Goal: Communication & Community: Answer question/provide support

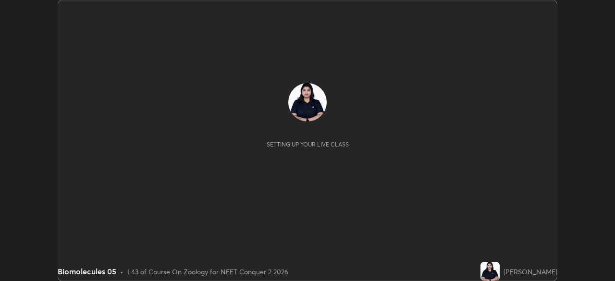
scroll to position [281, 614]
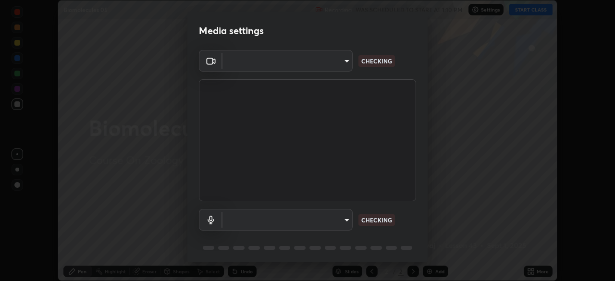
type input "b8f277cd8c291a0c7ed6159829793d80adb5f71bb500324d50d569f5a67401a8"
click at [266, 218] on body "Erase all Biomolecules 05 Recording WAS SCHEDULED TO START AT 1:10 PM Settings …" at bounding box center [307, 140] width 615 height 281
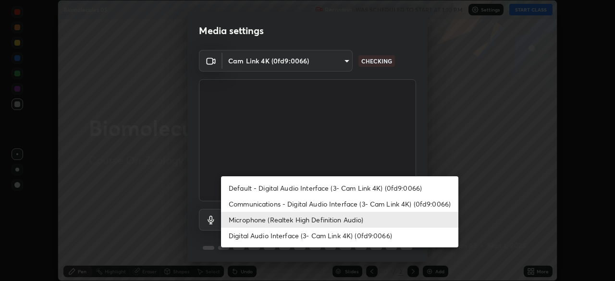
click at [175, 174] on div at bounding box center [307, 140] width 615 height 281
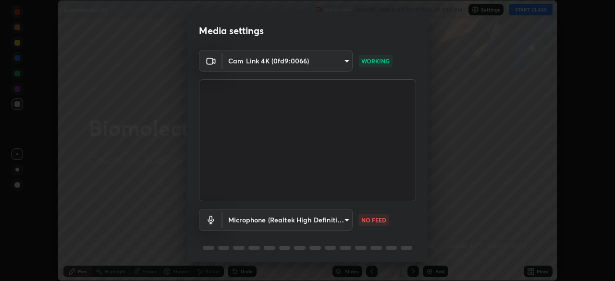
click at [269, 221] on body "Erase all Biomolecules 05 Recording WAS SCHEDULED TO START AT 1:10 PM Settings …" at bounding box center [307, 140] width 615 height 281
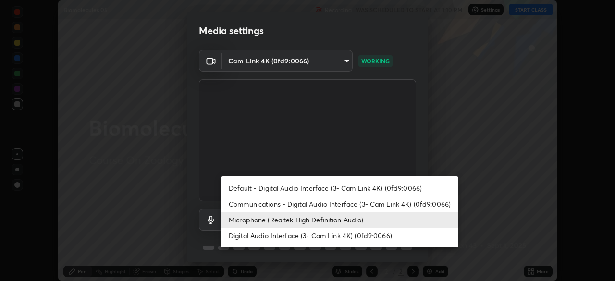
click at [238, 221] on li "Microphone (Realtek High Definition Audio)" at bounding box center [339, 220] width 237 height 16
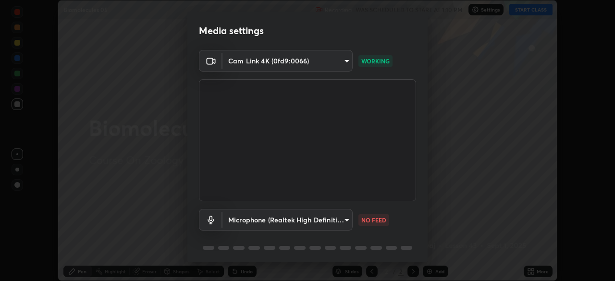
click at [258, 220] on body "Erase all Biomolecules 05 Recording WAS SCHEDULED TO START AT 1:10 PM Settings …" at bounding box center [307, 140] width 615 height 281
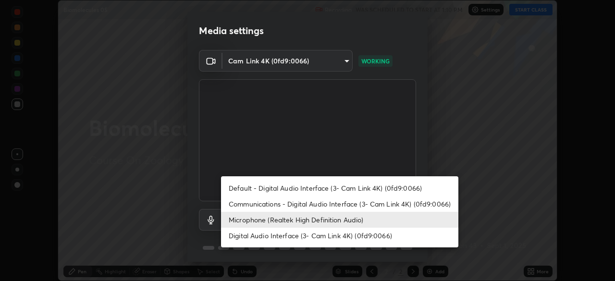
click at [258, 186] on li "Default - Digital Audio Interface (3- Cam Link 4K) (0fd9:0066)" at bounding box center [339, 188] width 237 height 16
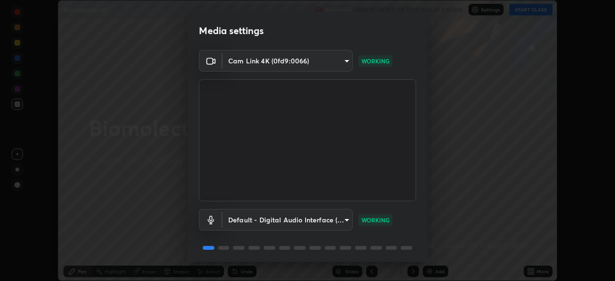
click at [257, 218] on body "Erase all Biomolecules 05 Recording WAS SCHEDULED TO START AT 1:10 PM Settings …" at bounding box center [307, 140] width 615 height 281
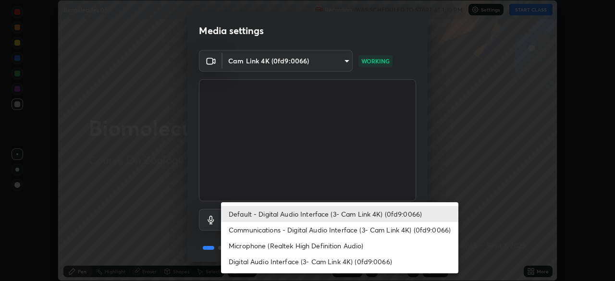
click at [243, 246] on li "Microphone (Realtek High Definition Audio)" at bounding box center [339, 246] width 237 height 16
type input "fc52b274e6785426ab2a4e79817368e636d678bdf91b48eb752f9e2a363405e0"
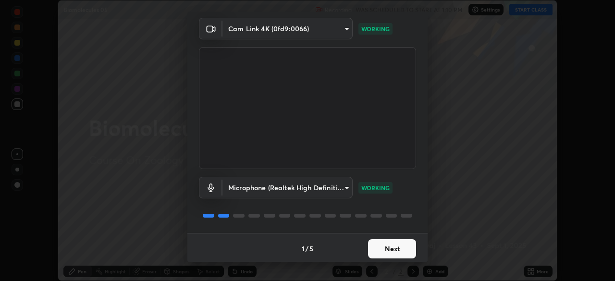
scroll to position [34, 0]
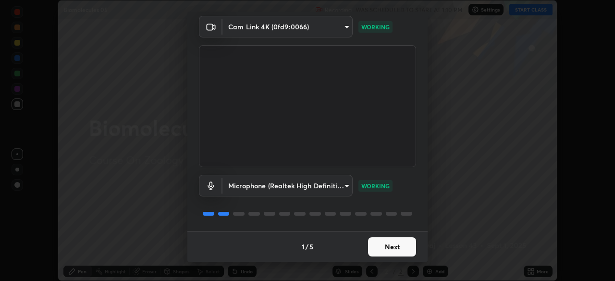
click at [376, 249] on button "Next" at bounding box center [392, 246] width 48 height 19
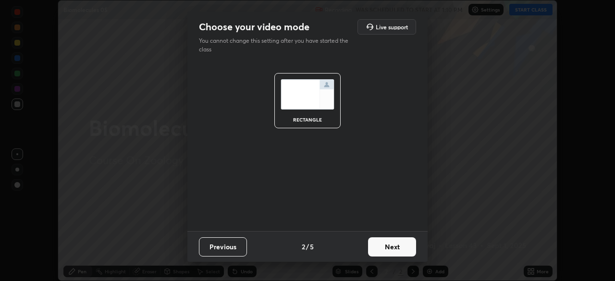
click at [377, 246] on button "Next" at bounding box center [392, 246] width 48 height 19
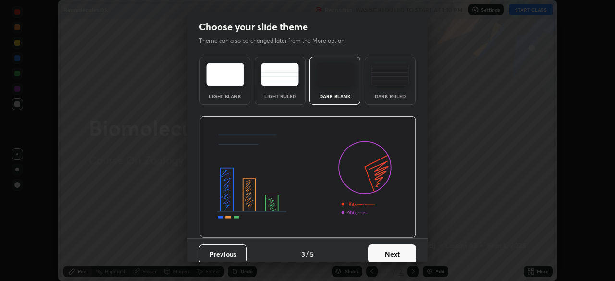
click at [382, 251] on button "Next" at bounding box center [392, 254] width 48 height 19
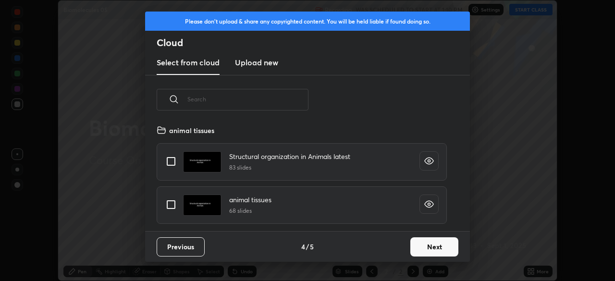
scroll to position [107, 308]
click at [419, 244] on button "Next" at bounding box center [434, 246] width 48 height 19
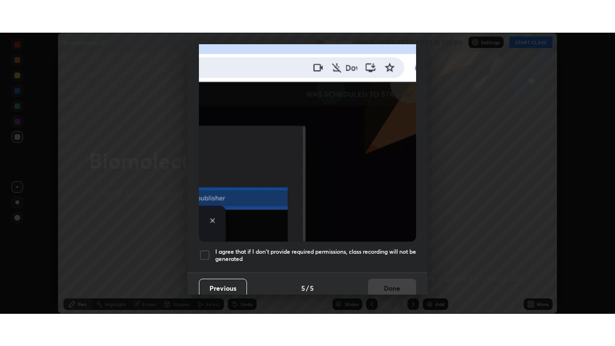
scroll to position [230, 0]
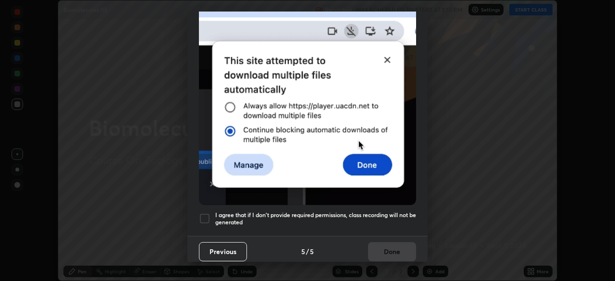
click at [203, 213] on div at bounding box center [205, 219] width 12 height 12
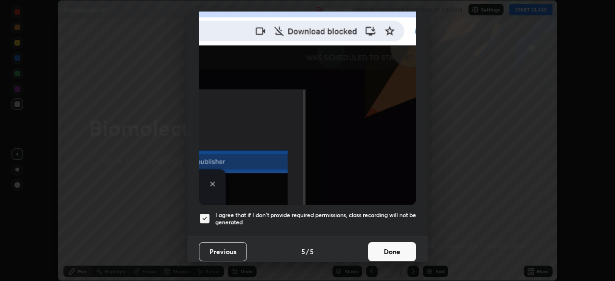
click at [391, 249] on button "Done" at bounding box center [392, 251] width 48 height 19
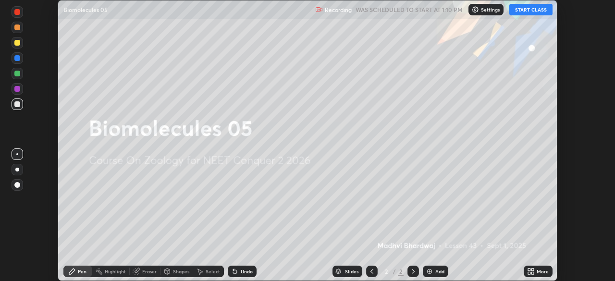
click at [535, 12] on button "START CLASS" at bounding box center [530, 10] width 43 height 12
click at [532, 269] on icon at bounding box center [532, 270] width 2 height 2
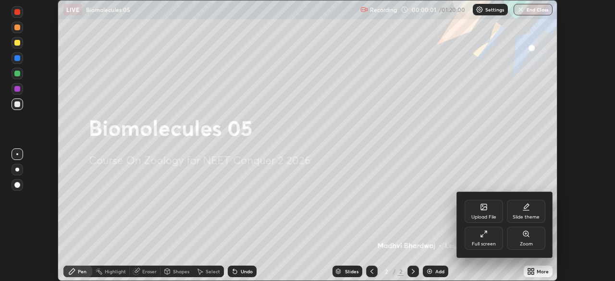
click at [482, 238] on div "Full screen" at bounding box center [484, 238] width 38 height 23
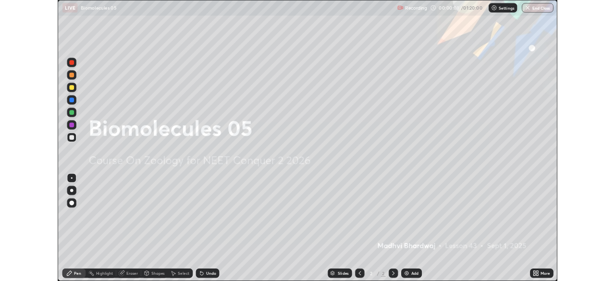
scroll to position [346, 615]
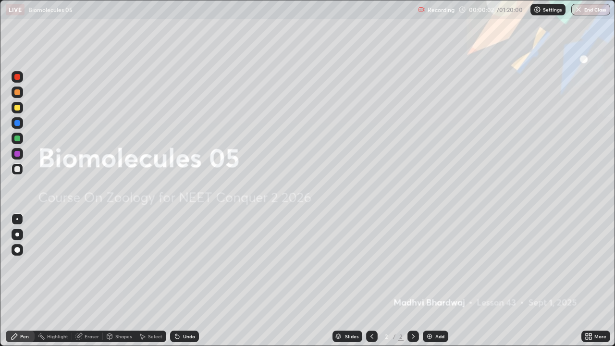
click at [440, 281] on div "Add" at bounding box center [435, 336] width 25 height 12
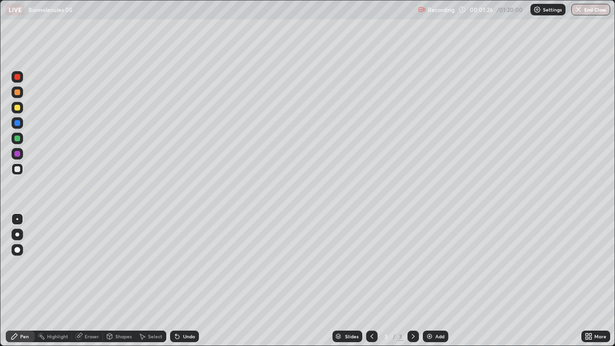
click at [16, 91] on div at bounding box center [17, 92] width 6 height 6
click at [443, 281] on div "Add" at bounding box center [435, 336] width 25 height 12
click at [412, 281] on icon at bounding box center [413, 336] width 8 height 8
click at [407, 281] on div at bounding box center [413, 336] width 12 height 12
click at [368, 281] on icon at bounding box center [372, 336] width 8 height 8
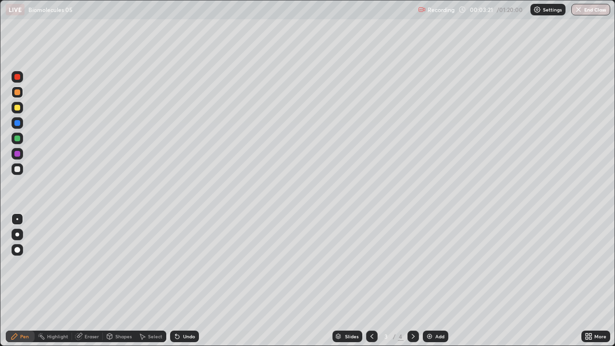
click at [430, 281] on img at bounding box center [430, 336] width 8 height 8
click at [591, 281] on icon at bounding box center [590, 338] width 2 height 2
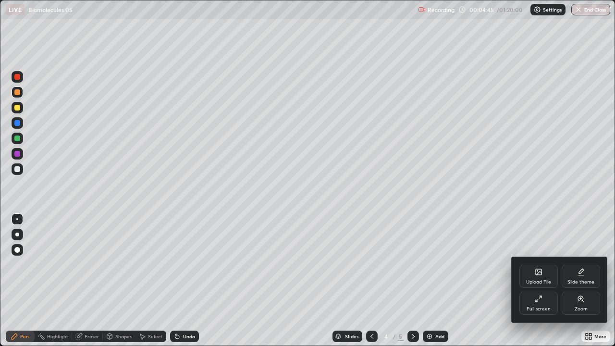
click at [547, 281] on div "Full screen" at bounding box center [538, 308] width 24 height 5
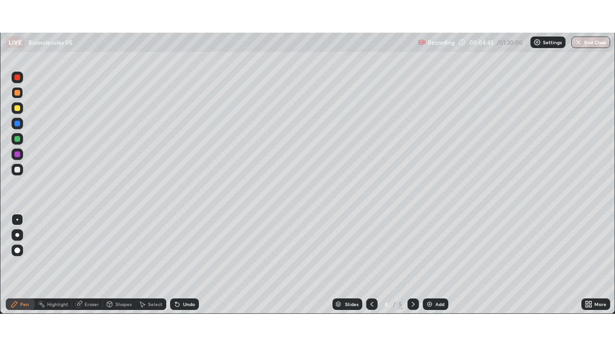
scroll to position [47755, 47421]
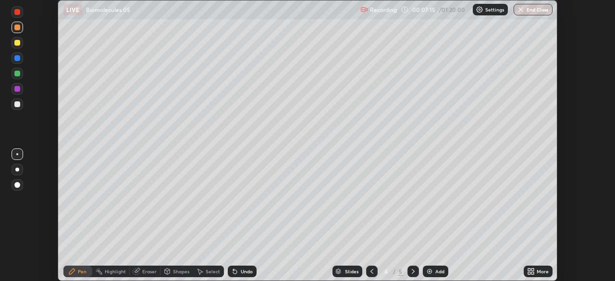
click at [532, 273] on icon at bounding box center [532, 273] width 2 height 2
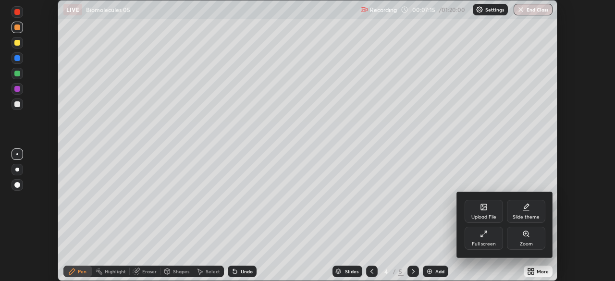
click at [495, 236] on div "Full screen" at bounding box center [484, 238] width 38 height 23
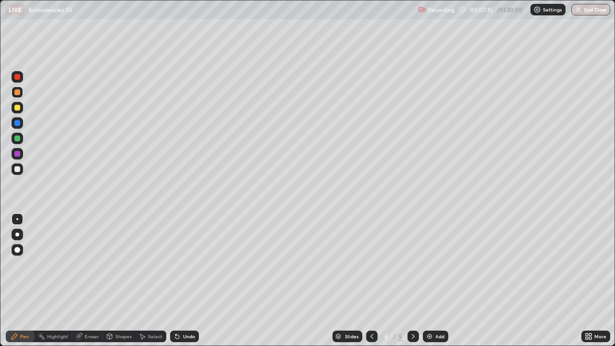
scroll to position [346, 615]
click at [185, 281] on div "Undo" at bounding box center [184, 336] width 29 height 12
click at [190, 281] on div "Undo" at bounding box center [184, 336] width 29 height 12
click at [192, 281] on div "Undo" at bounding box center [184, 336] width 29 height 12
click at [191, 281] on div "Undo" at bounding box center [184, 336] width 29 height 12
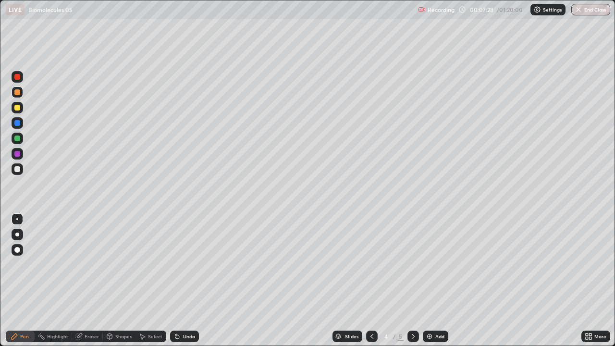
click at [19, 172] on div at bounding box center [18, 169] width 12 height 12
click at [20, 107] on div at bounding box center [17, 108] width 6 height 6
click at [22, 169] on div at bounding box center [18, 169] width 12 height 12
click at [196, 281] on div "Undo" at bounding box center [184, 336] width 29 height 12
click at [192, 281] on div "Undo" at bounding box center [189, 336] width 12 height 5
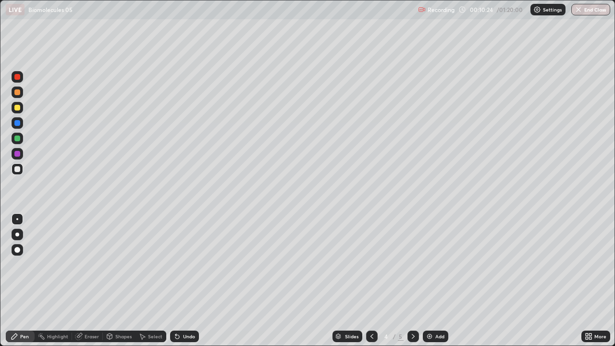
click at [196, 281] on div "Undo" at bounding box center [184, 336] width 29 height 12
click at [444, 281] on div "Add" at bounding box center [435, 336] width 25 height 12
click at [21, 110] on div at bounding box center [18, 108] width 12 height 12
click at [193, 281] on div "Undo" at bounding box center [189, 336] width 12 height 5
click at [196, 281] on div "Undo" at bounding box center [184, 336] width 29 height 12
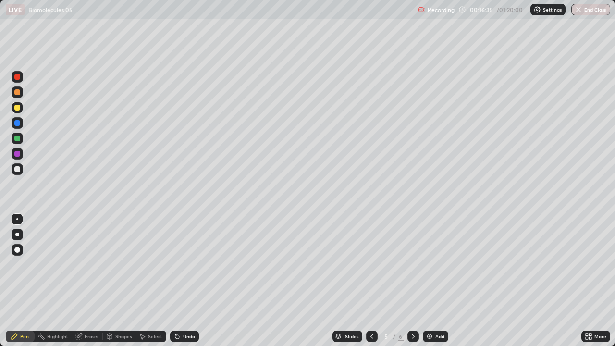
click at [18, 138] on div at bounding box center [17, 138] width 6 height 6
click at [441, 281] on div "Add" at bounding box center [439, 336] width 9 height 5
click at [22, 113] on div at bounding box center [18, 107] width 12 height 15
click at [372, 281] on icon at bounding box center [372, 336] width 8 height 8
click at [376, 281] on div at bounding box center [372, 336] width 12 height 12
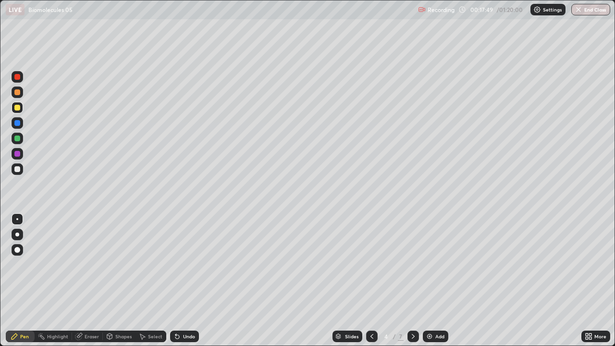
click at [412, 281] on icon at bounding box center [413, 336] width 3 height 5
click at [22, 171] on div at bounding box center [18, 169] width 12 height 12
click at [194, 281] on div "Undo" at bounding box center [189, 336] width 12 height 5
click at [21, 79] on div at bounding box center [18, 77] width 12 height 12
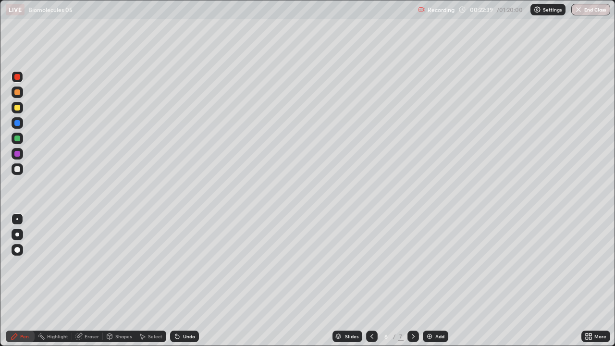
click at [435, 281] on div "Add" at bounding box center [439, 336] width 9 height 5
click at [21, 169] on div at bounding box center [18, 169] width 12 height 12
click at [91, 281] on div "Eraser" at bounding box center [92, 336] width 14 height 5
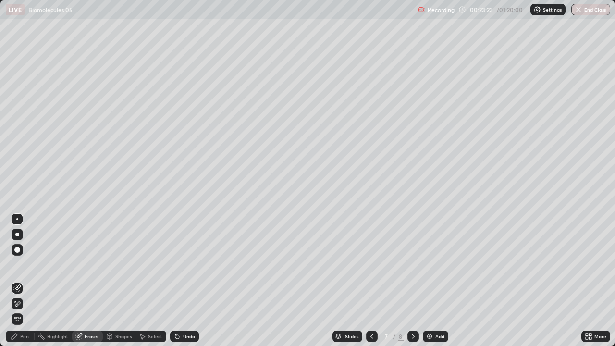
click at [21, 281] on div "Pen" at bounding box center [24, 336] width 9 height 5
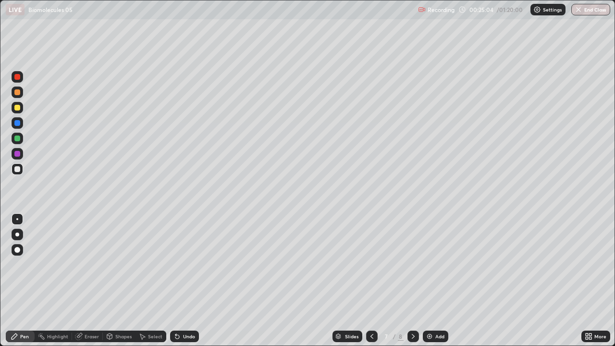
click at [196, 281] on div "Undo" at bounding box center [184, 336] width 29 height 12
click at [436, 281] on div "Add" at bounding box center [435, 336] width 25 height 12
click at [22, 94] on div at bounding box center [18, 92] width 12 height 12
click at [22, 174] on div at bounding box center [18, 168] width 12 height 15
click at [21, 174] on div at bounding box center [18, 169] width 12 height 12
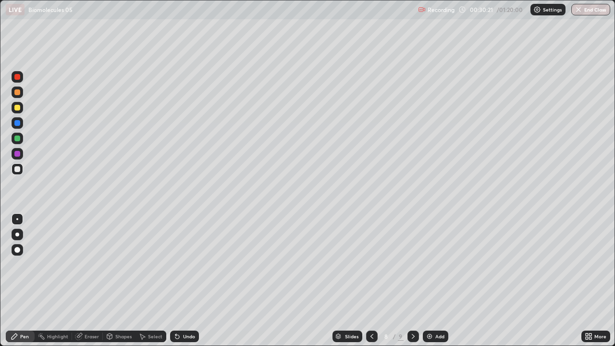
click at [371, 281] on div at bounding box center [372, 336] width 12 height 19
click at [413, 281] on icon at bounding box center [413, 336] width 3 height 5
click at [196, 281] on div "Undo" at bounding box center [184, 336] width 29 height 12
click at [16, 108] on div at bounding box center [17, 108] width 6 height 6
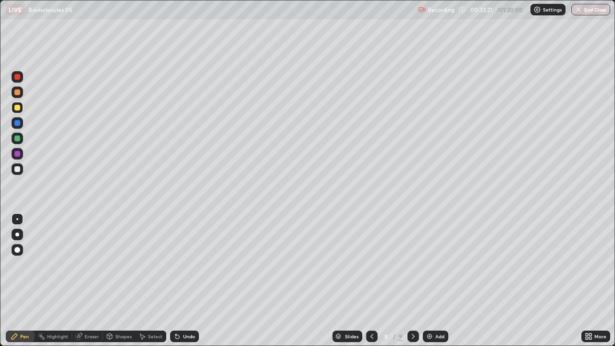
click at [416, 281] on div at bounding box center [413, 336] width 12 height 12
click at [188, 281] on div "Undo" at bounding box center [189, 336] width 12 height 5
click at [191, 281] on div "Undo" at bounding box center [184, 336] width 29 height 12
click at [13, 169] on div at bounding box center [18, 169] width 12 height 12
click at [440, 281] on div "Add" at bounding box center [439, 336] width 9 height 5
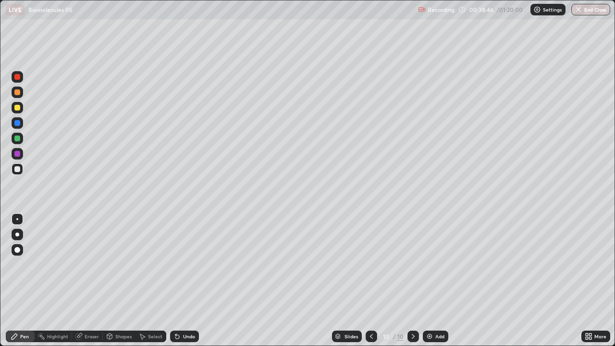
click at [441, 281] on div "Add" at bounding box center [439, 336] width 9 height 5
click at [195, 281] on div "Undo" at bounding box center [184, 336] width 29 height 12
click at [191, 281] on div "Undo" at bounding box center [184, 336] width 29 height 12
click at [18, 107] on div at bounding box center [17, 108] width 6 height 6
click at [187, 281] on div "Undo" at bounding box center [189, 336] width 12 height 5
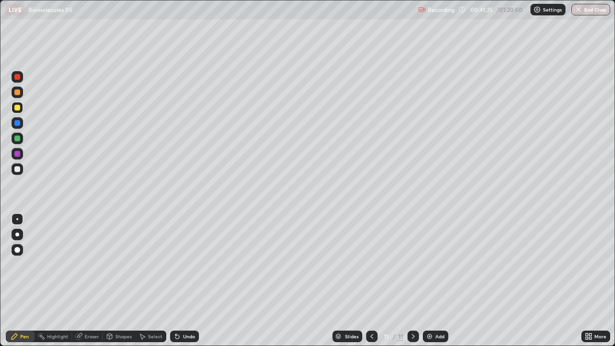
click at [186, 281] on div "Undo" at bounding box center [189, 336] width 12 height 5
click at [20, 124] on div at bounding box center [17, 123] width 6 height 6
click at [20, 171] on div at bounding box center [17, 169] width 6 height 6
click at [439, 281] on div "Add" at bounding box center [435, 336] width 25 height 12
click at [21, 107] on div at bounding box center [18, 108] width 12 height 12
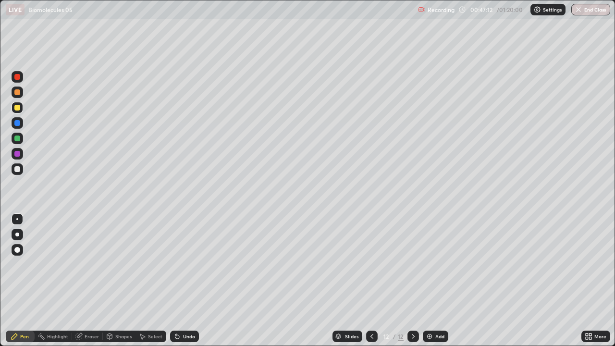
click at [23, 76] on div at bounding box center [18, 77] width 12 height 12
click at [16, 169] on div at bounding box center [17, 169] width 6 height 6
click at [195, 281] on div "Undo" at bounding box center [184, 336] width 29 height 12
click at [22, 110] on div at bounding box center [18, 108] width 12 height 12
click at [20, 171] on div at bounding box center [17, 169] width 6 height 6
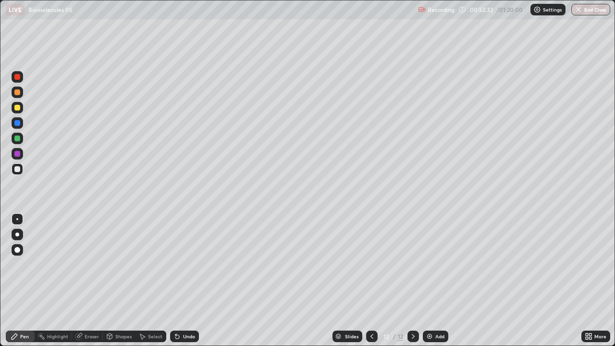
click at [447, 281] on div "Add" at bounding box center [435, 336] width 25 height 12
click at [21, 107] on div at bounding box center [18, 108] width 12 height 12
click at [22, 164] on div at bounding box center [18, 168] width 12 height 15
click at [196, 281] on div "Undo" at bounding box center [184, 336] width 29 height 12
click at [193, 281] on div "Undo" at bounding box center [184, 336] width 29 height 12
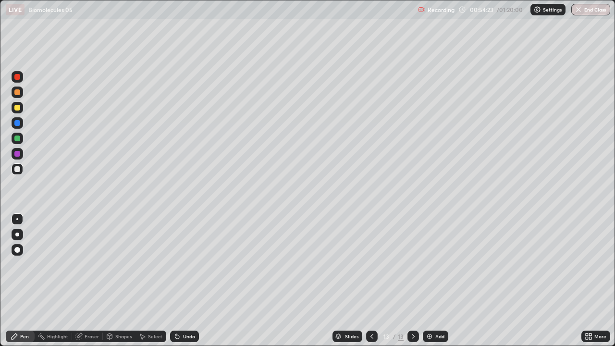
click at [188, 281] on div "Undo" at bounding box center [184, 336] width 29 height 12
click at [92, 281] on div "Eraser" at bounding box center [92, 336] width 14 height 5
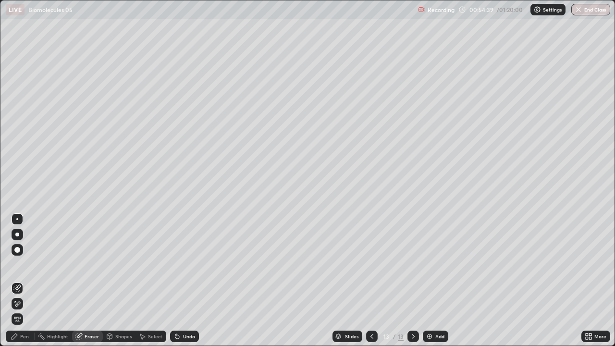
click at [29, 281] on div "Pen" at bounding box center [20, 336] width 29 height 12
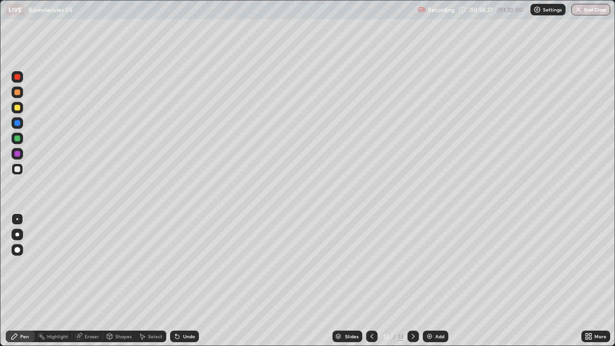
click at [442, 281] on div "Add" at bounding box center [439, 336] width 9 height 5
click at [208, 281] on div "Slides 14 / 14 Add" at bounding box center [390, 336] width 382 height 19
click at [196, 281] on div "Undo" at bounding box center [184, 336] width 29 height 12
click at [197, 281] on div "Undo" at bounding box center [184, 336] width 29 height 12
click at [195, 281] on div "Undo" at bounding box center [182, 336] width 33 height 19
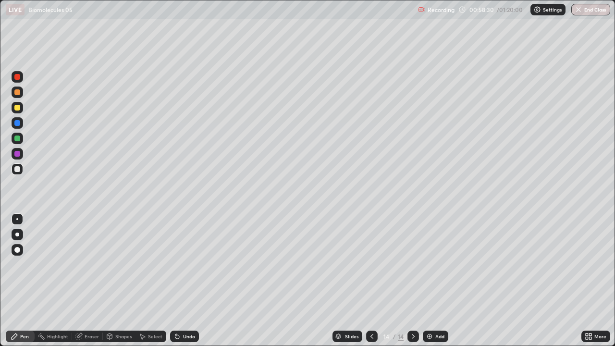
click at [191, 281] on div "Undo" at bounding box center [189, 336] width 12 height 5
click at [187, 281] on div "Undo" at bounding box center [189, 336] width 12 height 5
click at [183, 281] on div "Undo" at bounding box center [189, 336] width 12 height 5
click at [189, 281] on div "Undo" at bounding box center [184, 336] width 29 height 12
click at [187, 281] on div "Undo" at bounding box center [189, 336] width 12 height 5
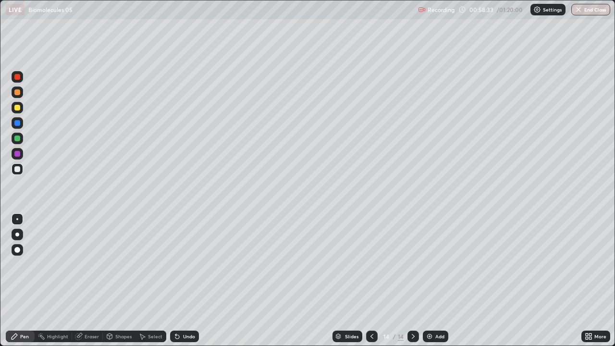
click at [185, 281] on div "Undo" at bounding box center [184, 336] width 29 height 12
click at [193, 281] on div "Undo" at bounding box center [189, 336] width 12 height 5
click at [19, 108] on div at bounding box center [17, 108] width 6 height 6
click at [192, 281] on div "Undo" at bounding box center [189, 336] width 12 height 5
click at [192, 281] on div "Undo" at bounding box center [184, 336] width 29 height 12
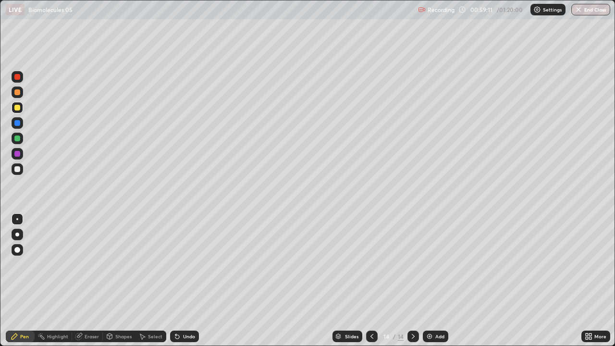
click at [20, 128] on div at bounding box center [18, 123] width 12 height 12
click at [17, 170] on div at bounding box center [17, 169] width 6 height 6
click at [17, 107] on div at bounding box center [17, 108] width 6 height 6
click at [22, 79] on div at bounding box center [18, 77] width 12 height 12
click at [19, 136] on div at bounding box center [17, 138] width 6 height 6
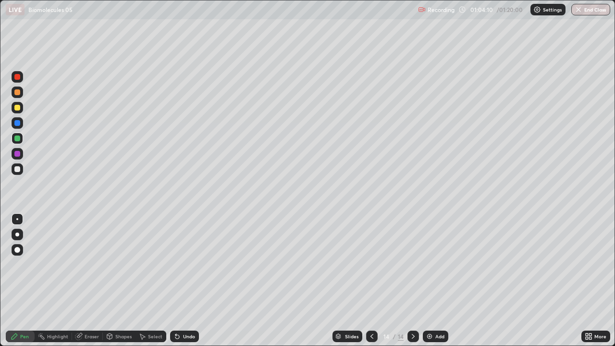
click at [180, 281] on div "Undo" at bounding box center [184, 336] width 29 height 12
click at [187, 281] on div "Undo" at bounding box center [189, 336] width 12 height 5
click at [193, 281] on div "Undo" at bounding box center [184, 336] width 29 height 12
click at [443, 281] on div "Add" at bounding box center [435, 336] width 25 height 12
click at [20, 171] on div at bounding box center [17, 169] width 6 height 6
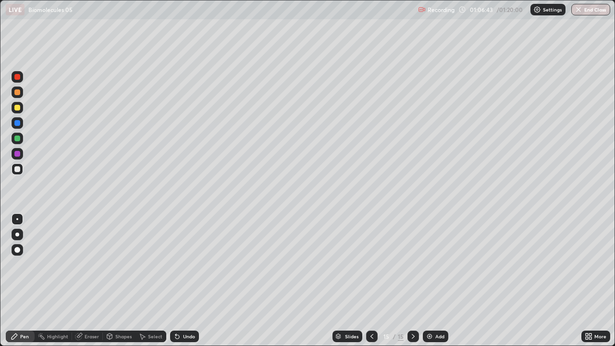
click at [21, 137] on div at bounding box center [18, 139] width 12 height 12
click at [21, 110] on div at bounding box center [18, 108] width 12 height 12
click at [436, 281] on div "Add" at bounding box center [435, 336] width 25 height 12
click at [18, 169] on div at bounding box center [17, 169] width 6 height 6
click at [23, 104] on div at bounding box center [18, 107] width 12 height 15
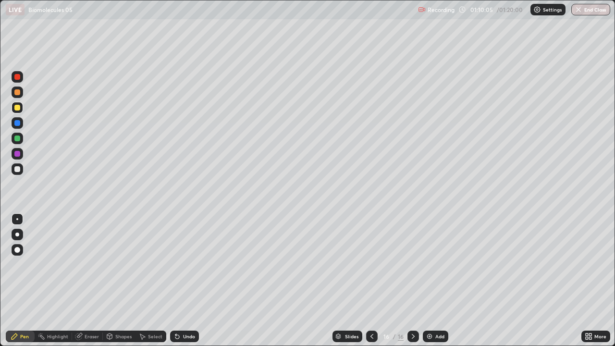
click at [189, 281] on div "Undo" at bounding box center [189, 336] width 12 height 5
click at [190, 281] on div "Undo" at bounding box center [189, 336] width 12 height 5
click at [187, 281] on div "Undo" at bounding box center [189, 336] width 12 height 5
click at [21, 171] on div at bounding box center [18, 169] width 12 height 12
click at [20, 93] on div at bounding box center [17, 92] width 6 height 6
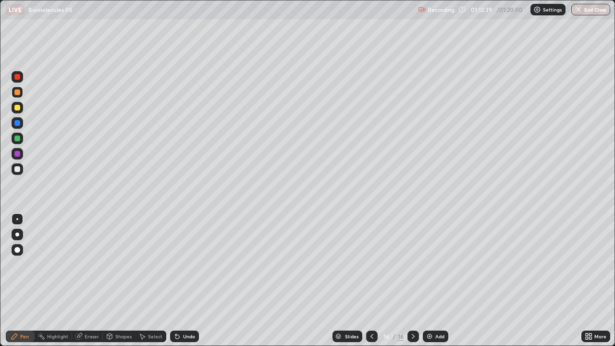
click at [22, 141] on div at bounding box center [18, 139] width 12 height 12
click at [18, 173] on div at bounding box center [18, 169] width 12 height 12
click at [578, 6] on img "button" at bounding box center [579, 10] width 8 height 8
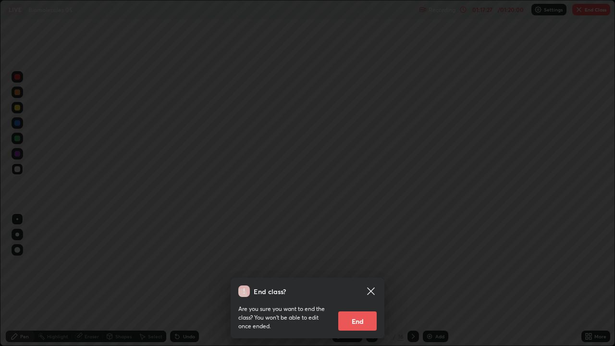
click at [366, 281] on button "End" at bounding box center [357, 320] width 38 height 19
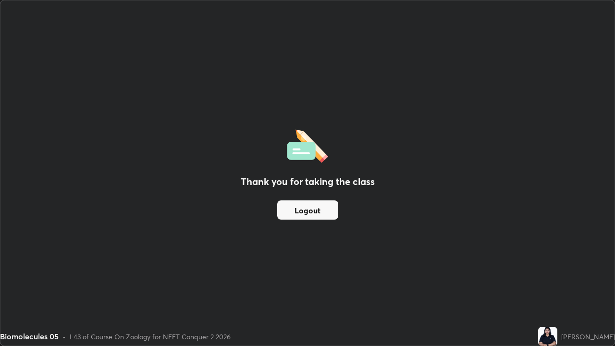
click at [301, 208] on button "Logout" at bounding box center [307, 209] width 61 height 19
click at [294, 216] on button "Logout" at bounding box center [307, 209] width 61 height 19
click at [296, 217] on button "Logout" at bounding box center [307, 209] width 61 height 19
